Goal: Find specific page/section: Find specific page/section

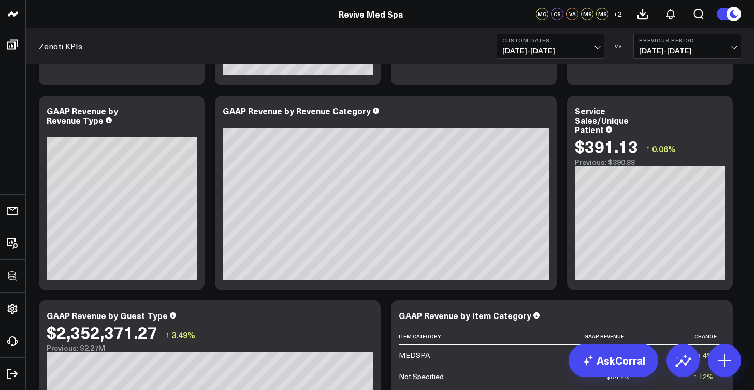
scroll to position [215, 0]
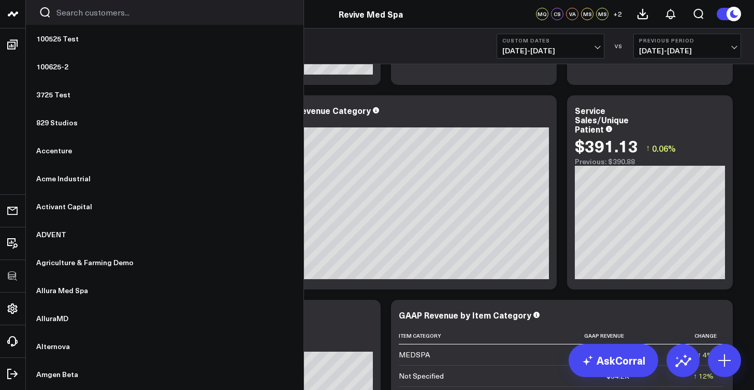
click at [66, 18] on input "Search customers input" at bounding box center [173, 12] width 234 height 11
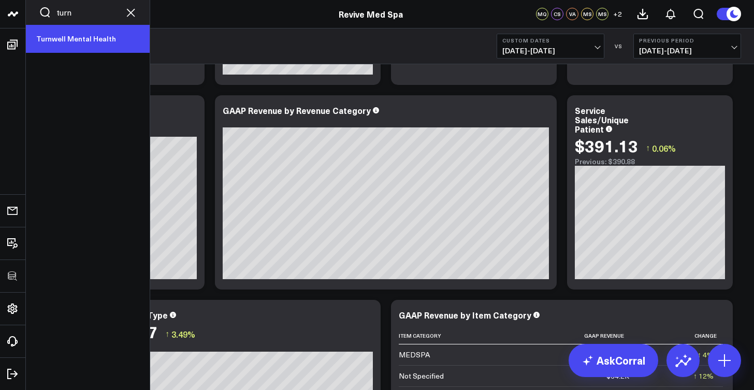
type input "turn"
click at [63, 37] on link "Turnwell Mental Health" at bounding box center [88, 39] width 124 height 28
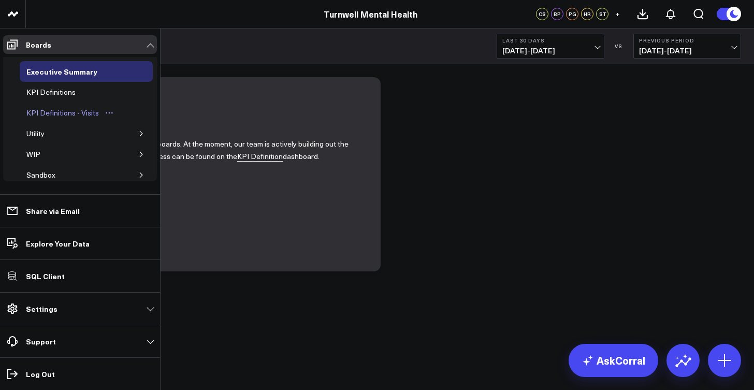
click at [61, 113] on div "KPI Definitions - Visits" at bounding box center [63, 113] width 78 height 12
